Goal: Find specific page/section: Find specific page/section

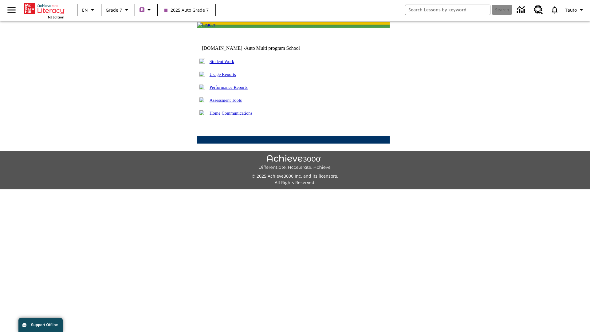
click at [226, 64] on link "Student Work" at bounding box center [222, 61] width 25 height 5
